Goal: Task Accomplishment & Management: Manage account settings

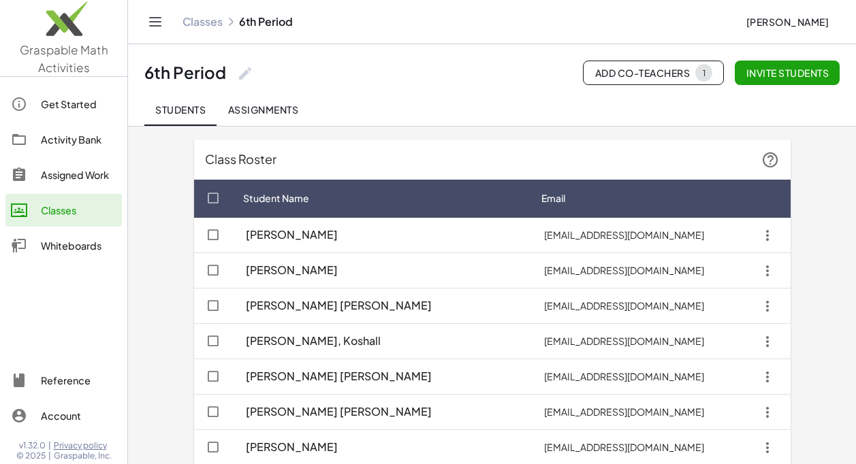
scroll to position [611, 0]
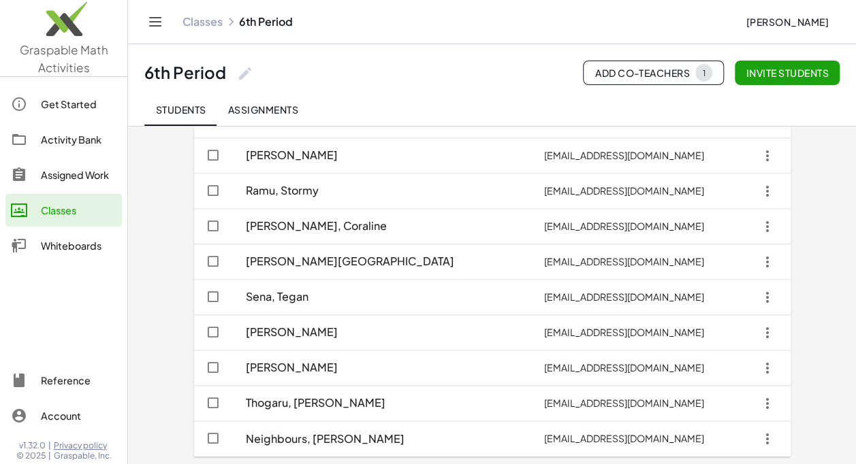
click at [218, 19] on link "Classes" at bounding box center [203, 22] width 40 height 14
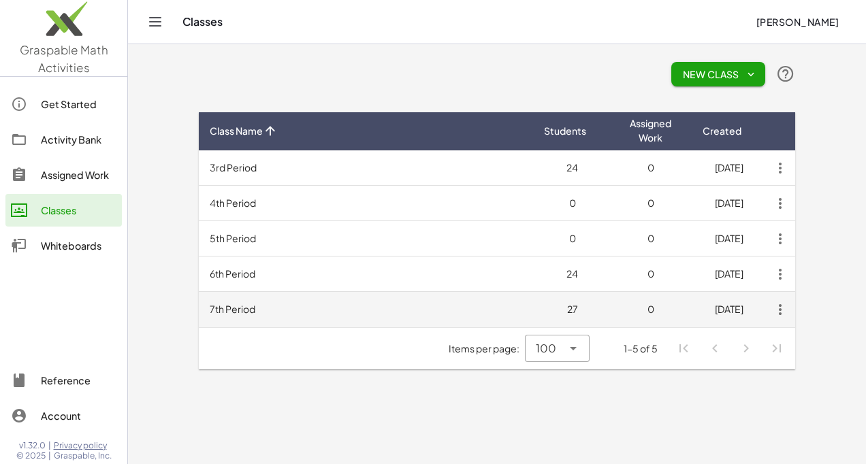
click at [247, 307] on td "7th Period" at bounding box center [366, 309] width 334 height 35
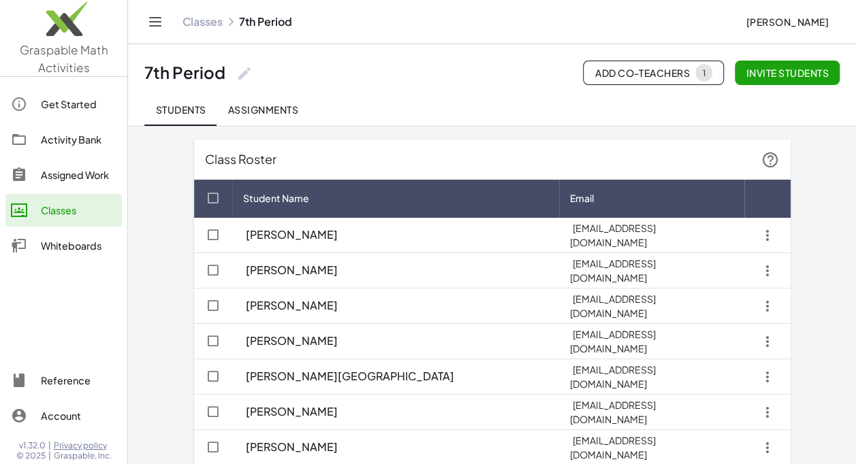
click at [189, 26] on link "Classes" at bounding box center [203, 22] width 40 height 14
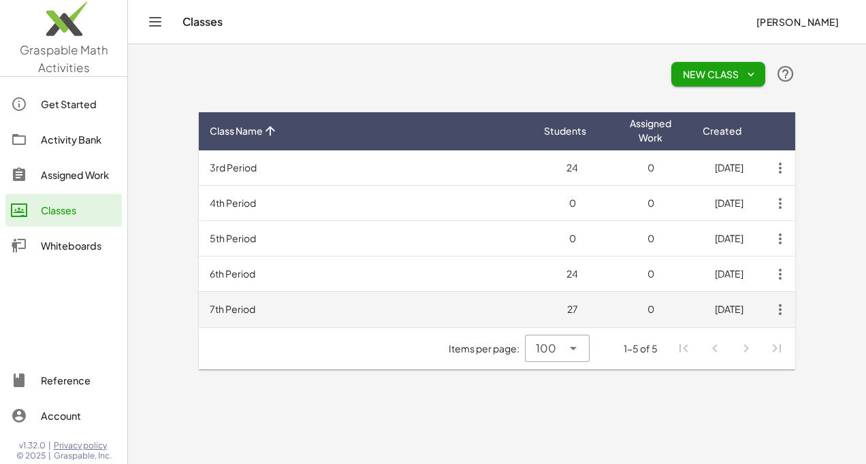
click at [225, 308] on td "7th Period" at bounding box center [366, 309] width 334 height 35
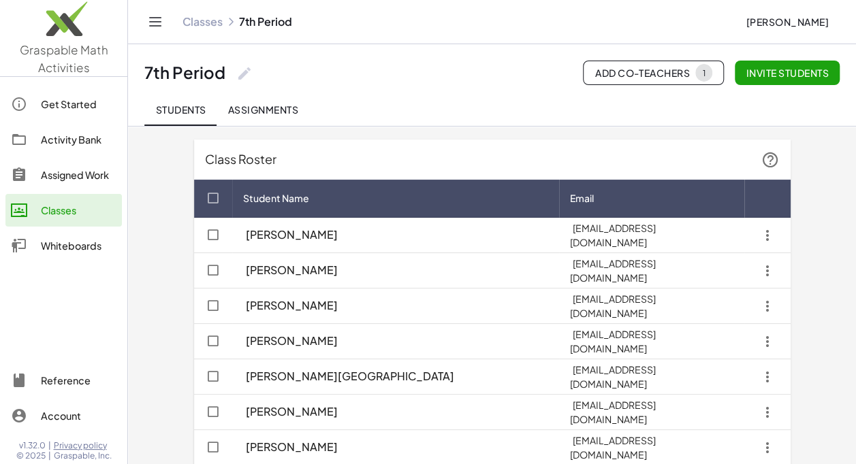
click at [766, 234] on icon "button" at bounding box center [767, 235] width 25 height 25
click at [719, 309] on div "Delete student" at bounding box center [729, 302] width 79 height 16
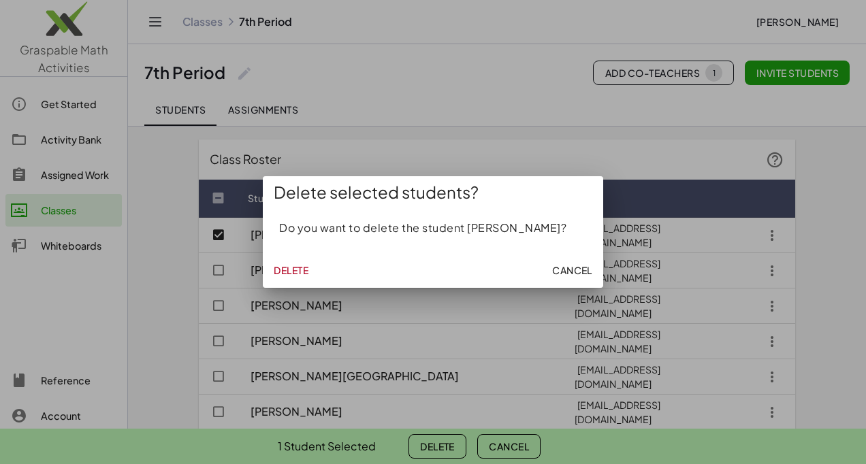
click at [285, 264] on span "Delete" at bounding box center [291, 270] width 35 height 12
